Goal: Transaction & Acquisition: Purchase product/service

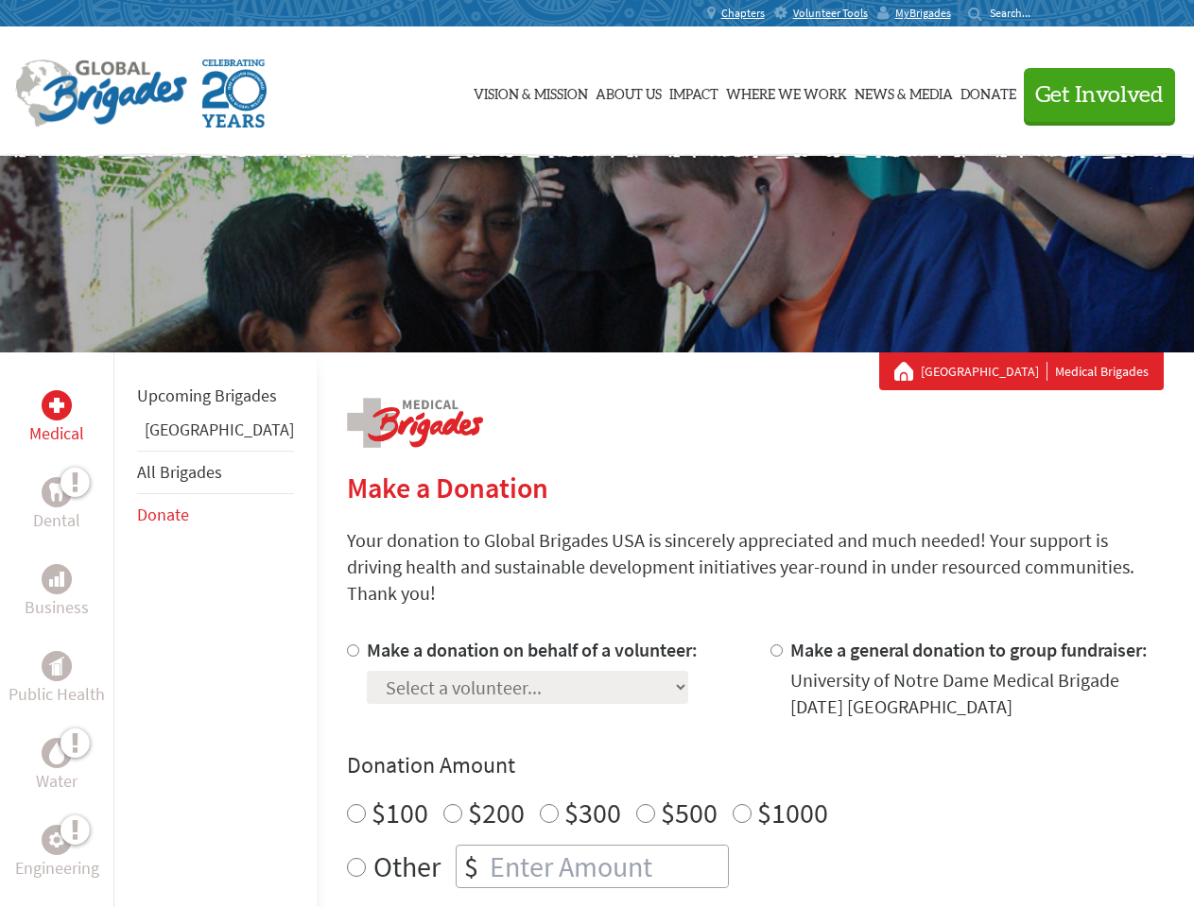
click at [1043, 13] on div "Search for:" at bounding box center [1006, 13] width 76 height 15
click at [1091, 95] on span "Get Involved" at bounding box center [1099, 95] width 129 height 23
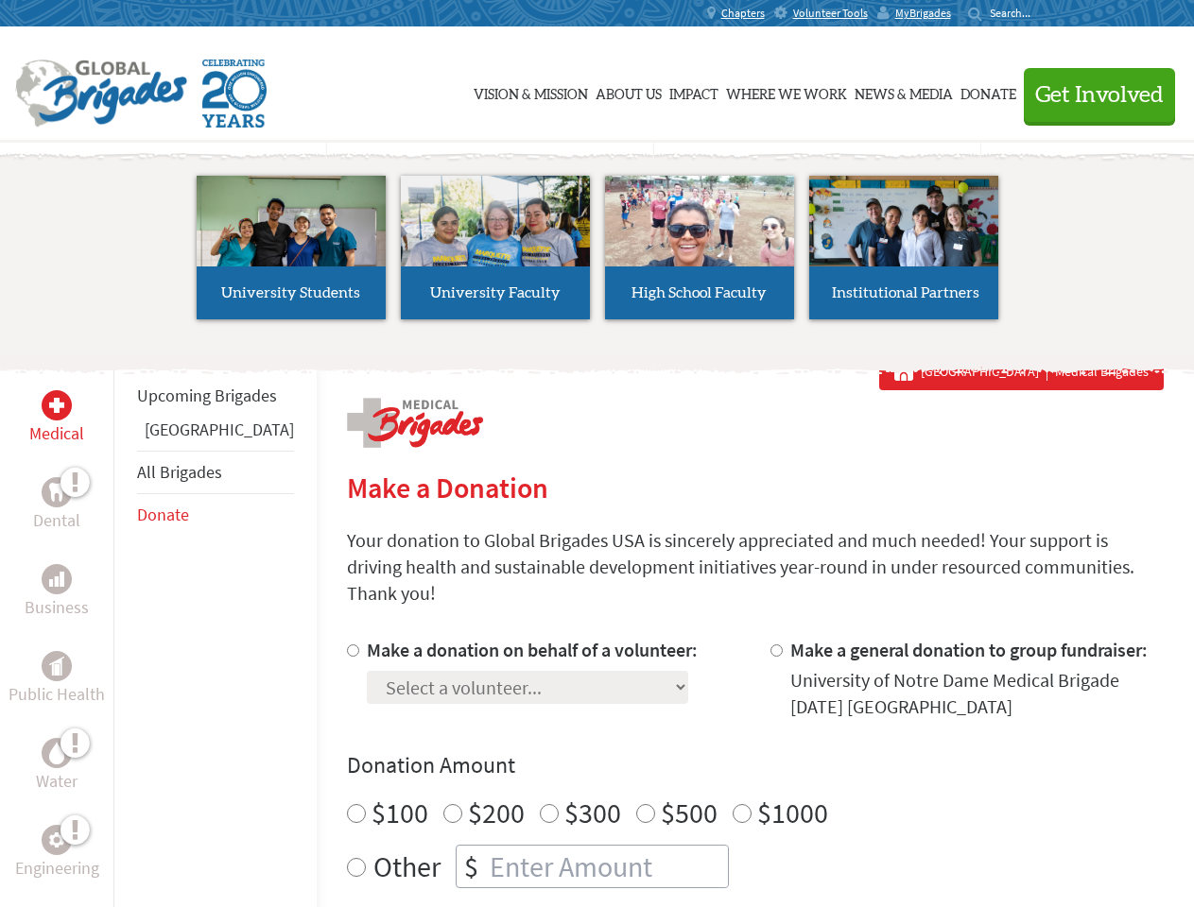
click at [597, 254] on li "High School Faculty" at bounding box center [699, 248] width 204 height 174
click at [125, 629] on div "Upcoming Brigades Panama All Brigades Donate" at bounding box center [214, 806] width 203 height 907
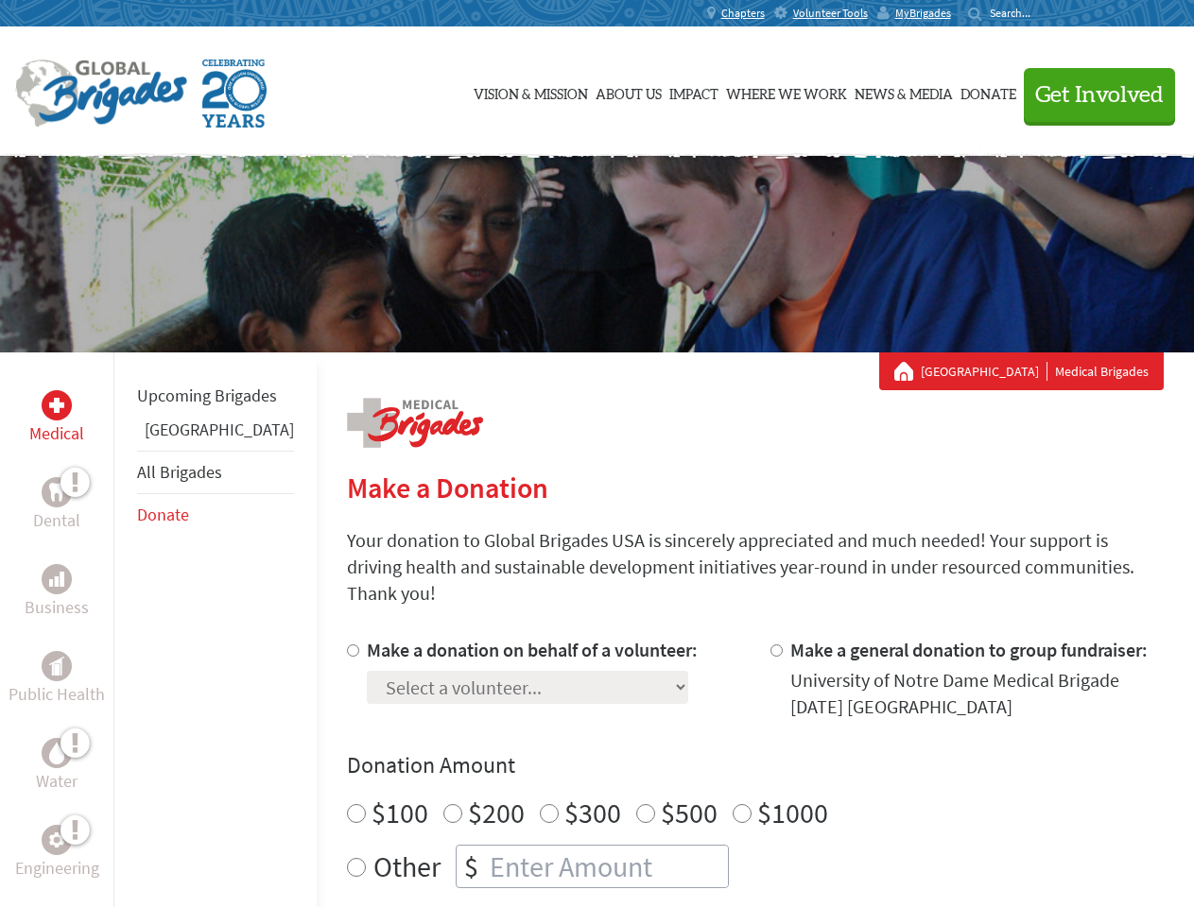
click at [722, 759] on div "Donation Amount $100 $200 $300 $500 $1000 Other $" at bounding box center [755, 819] width 817 height 138
click at [347, 645] on input "Make a donation on behalf of a volunteer:" at bounding box center [353, 651] width 12 height 12
radio input "true"
click at [770, 645] on input "Make a general donation to group fundraiser:" at bounding box center [776, 651] width 12 height 12
radio input "true"
